Goal: Transaction & Acquisition: Book appointment/travel/reservation

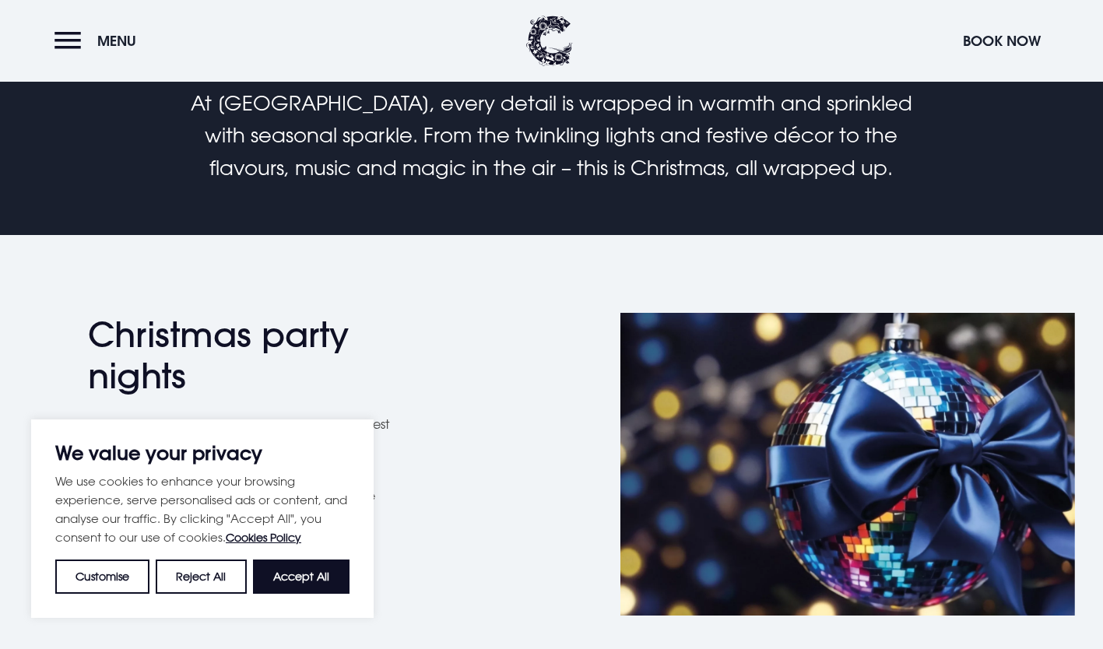
scroll to position [524, 0]
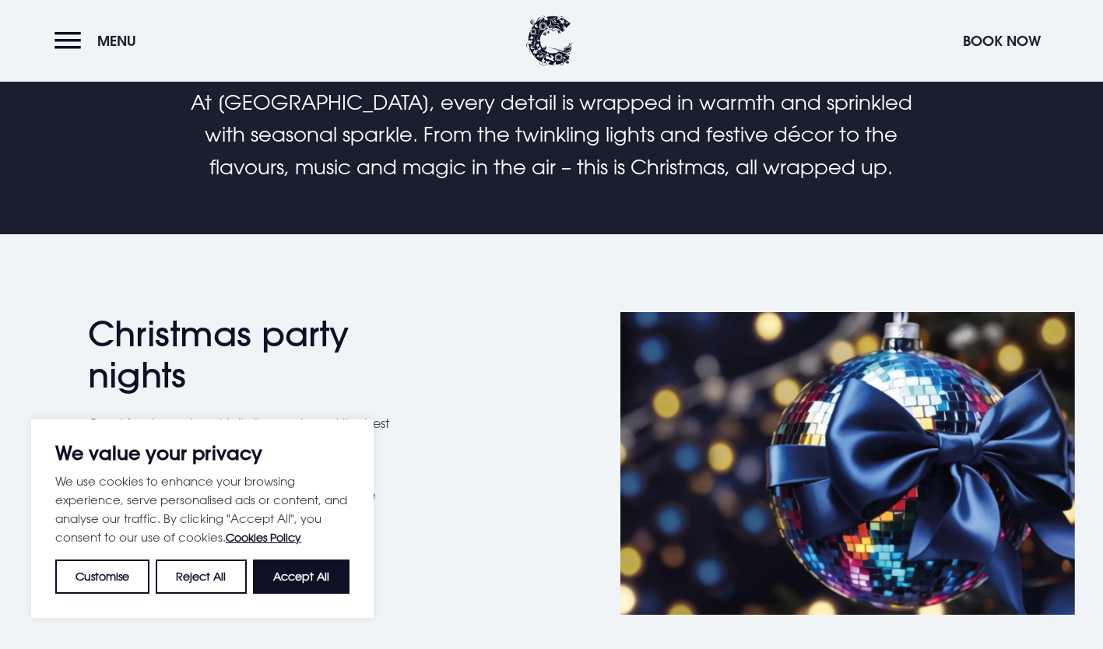
click at [284, 567] on button "Accept All" at bounding box center [301, 577] width 97 height 34
checkbox input "true"
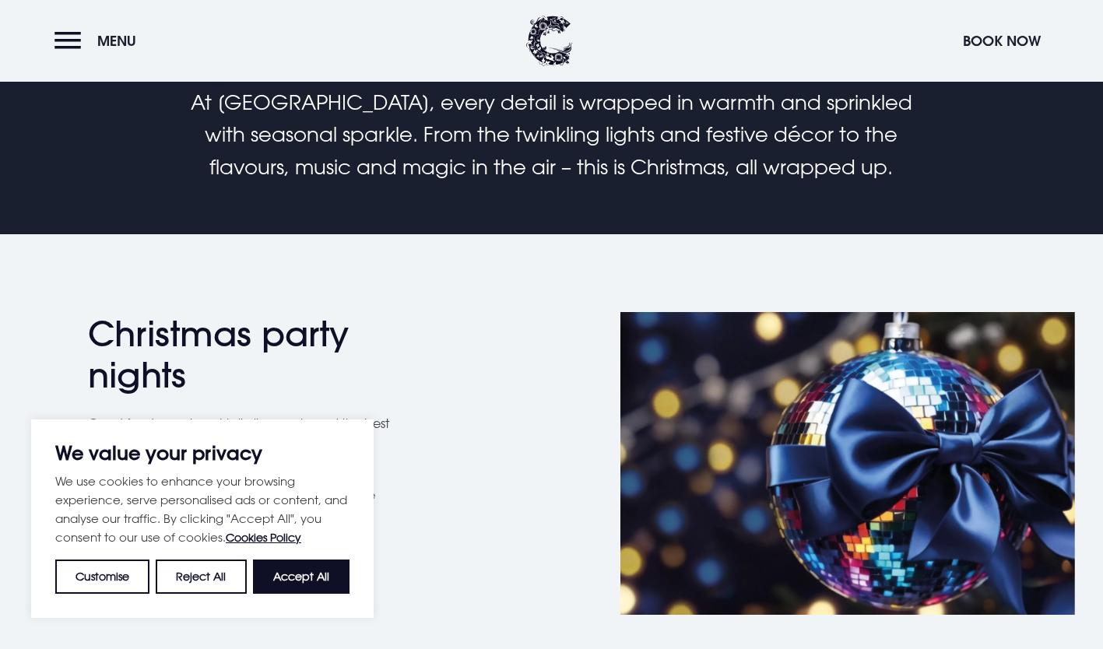
checkbox input "true"
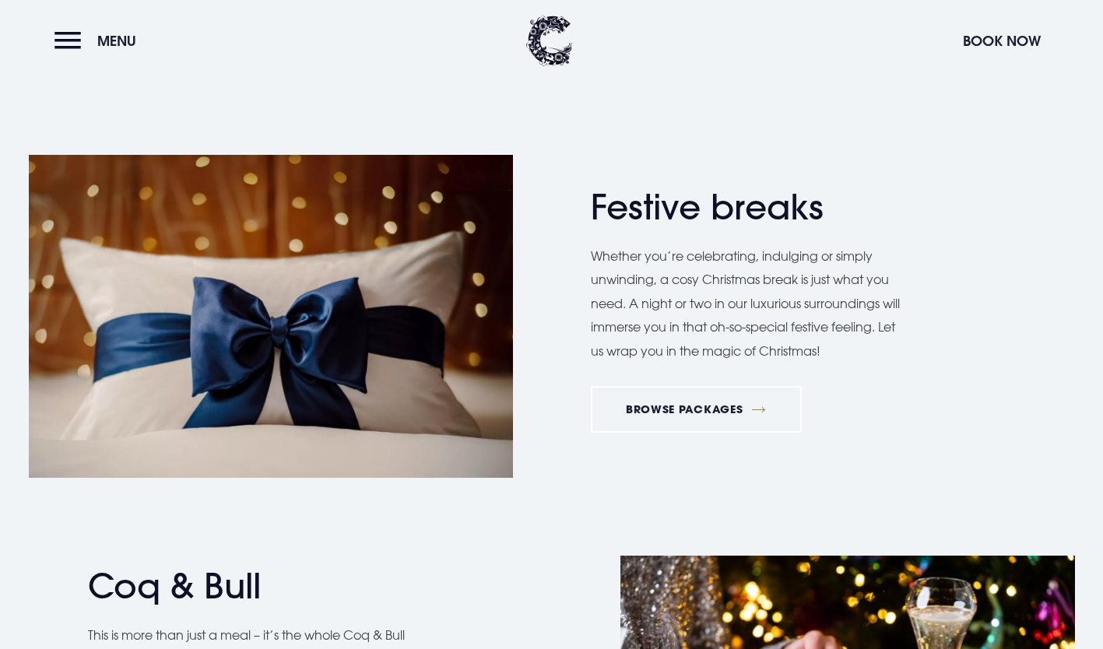
scroll to position [1845, 0]
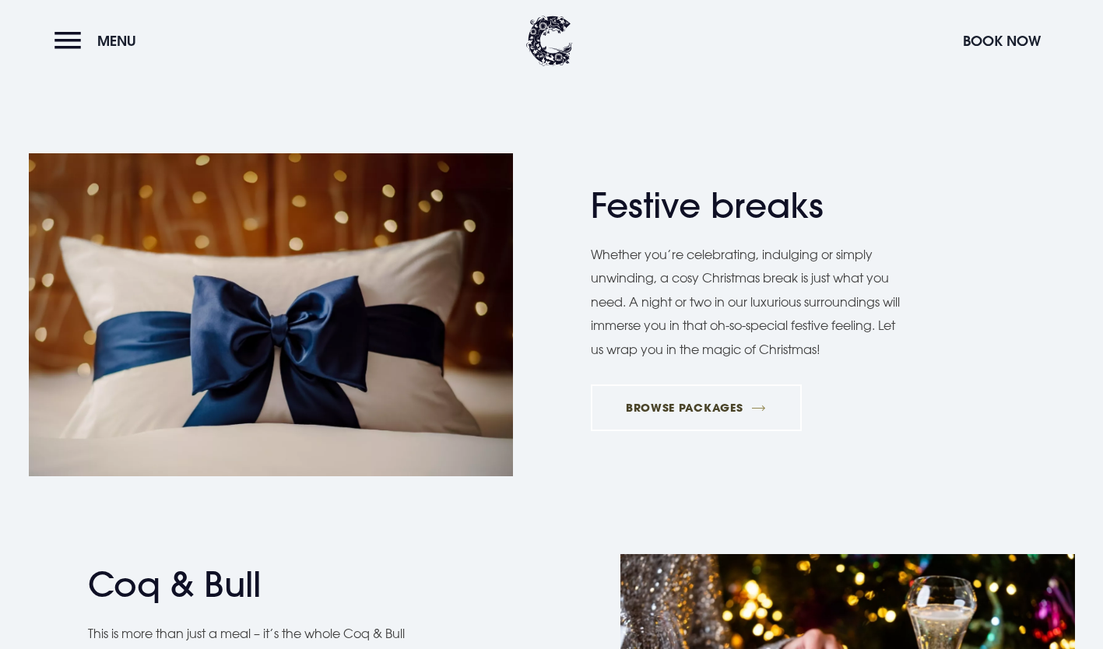
click at [686, 400] on link "BROWSE PACKAGES" at bounding box center [696, 408] width 211 height 47
